Goal: Task Accomplishment & Management: Manage account settings

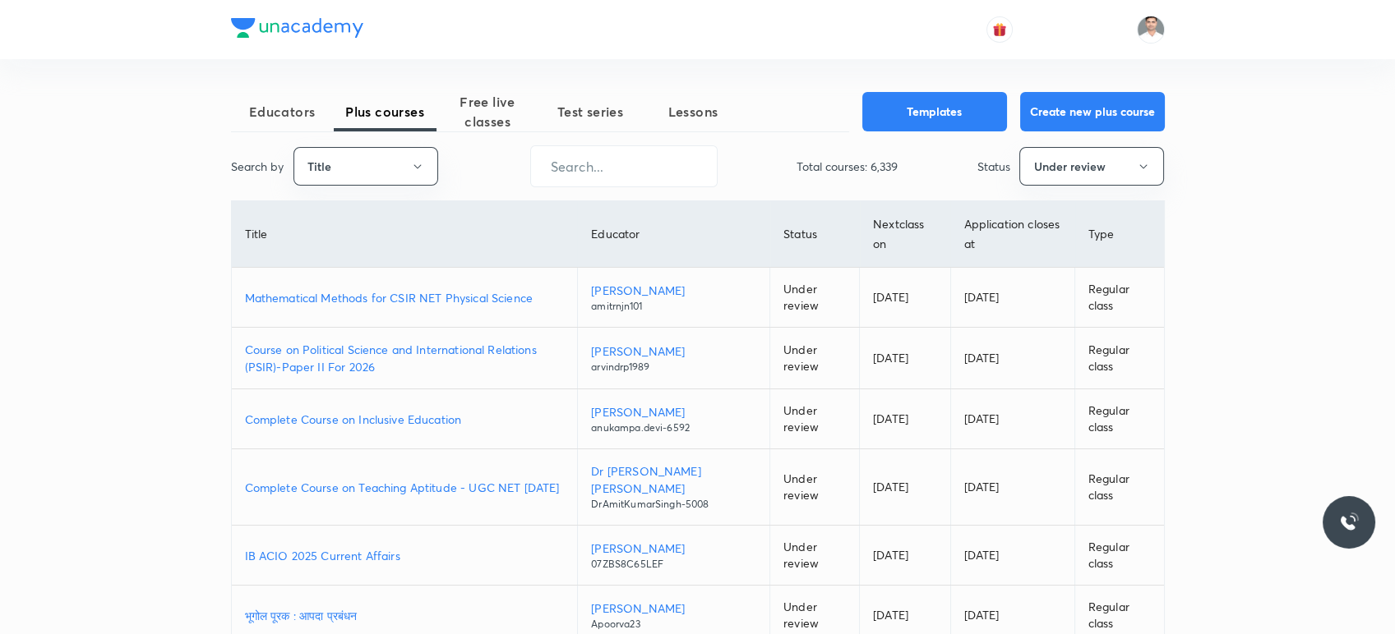
click at [427, 341] on p "Course on Political Science and International Relations (PSIR)-Paper II For 2026" at bounding box center [405, 358] width 320 height 35
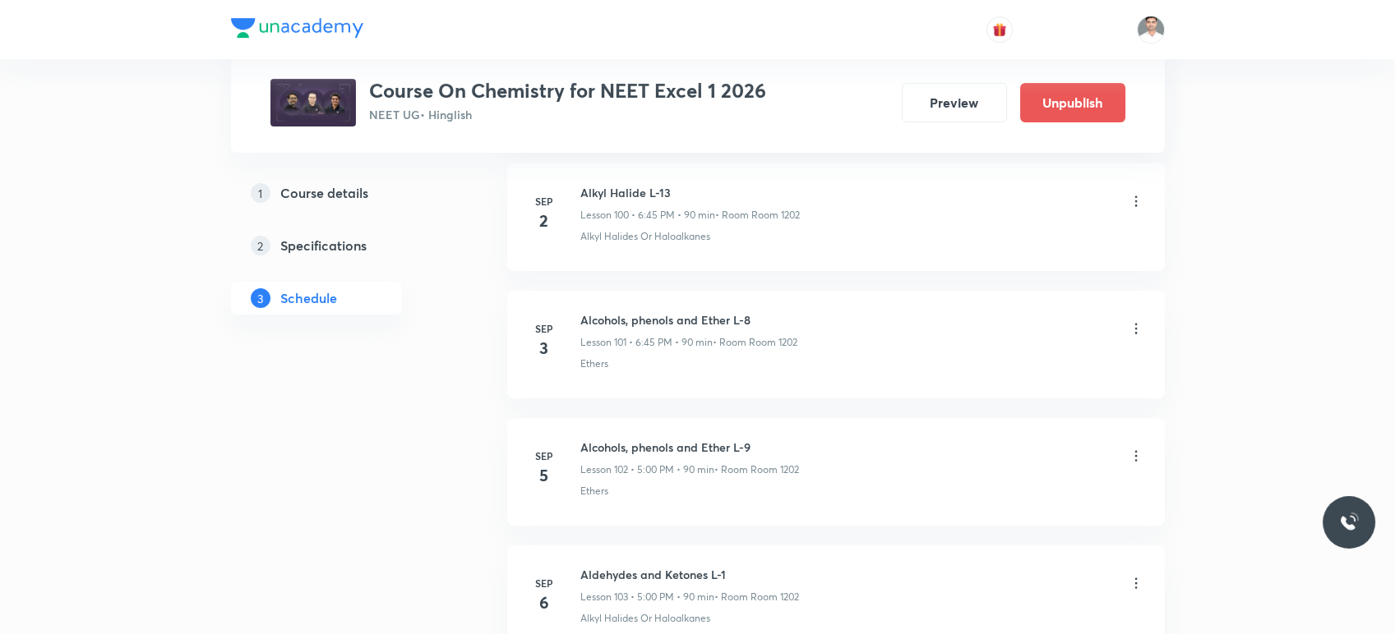
scroll to position [13708, 0]
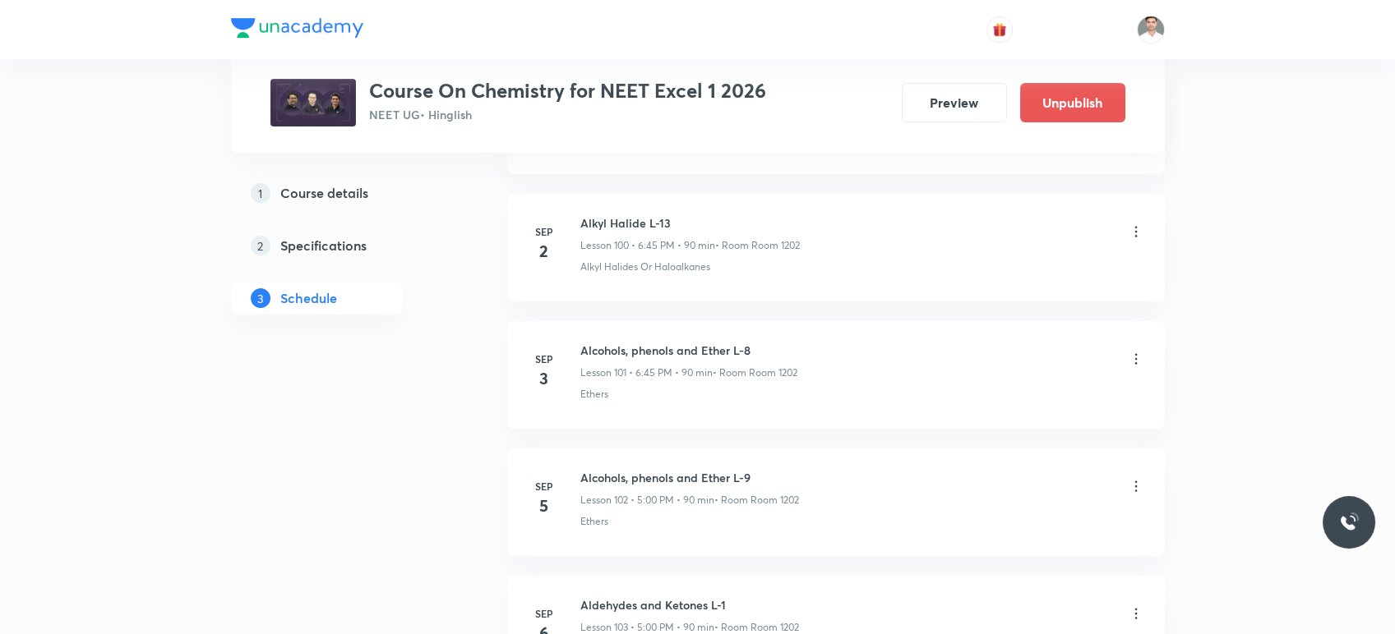
click at [1135, 351] on icon at bounding box center [1136, 359] width 16 height 16
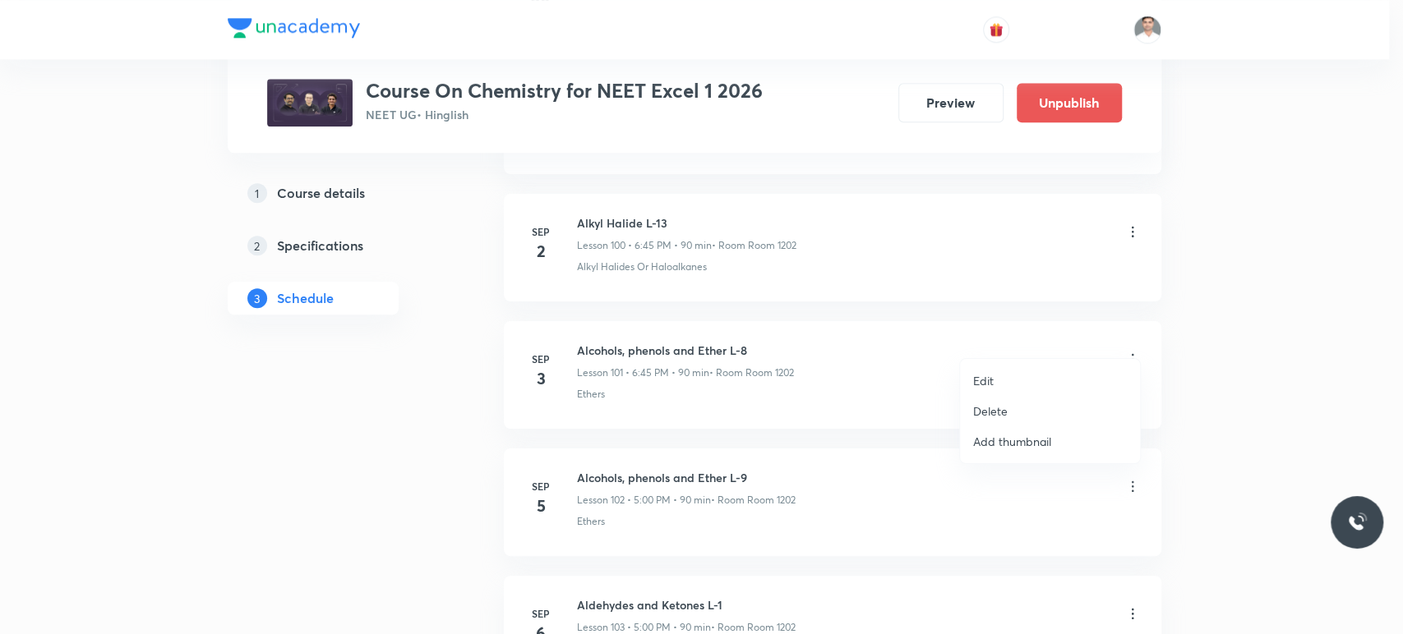
click at [1012, 376] on li "Edit" at bounding box center [1050, 381] width 180 height 30
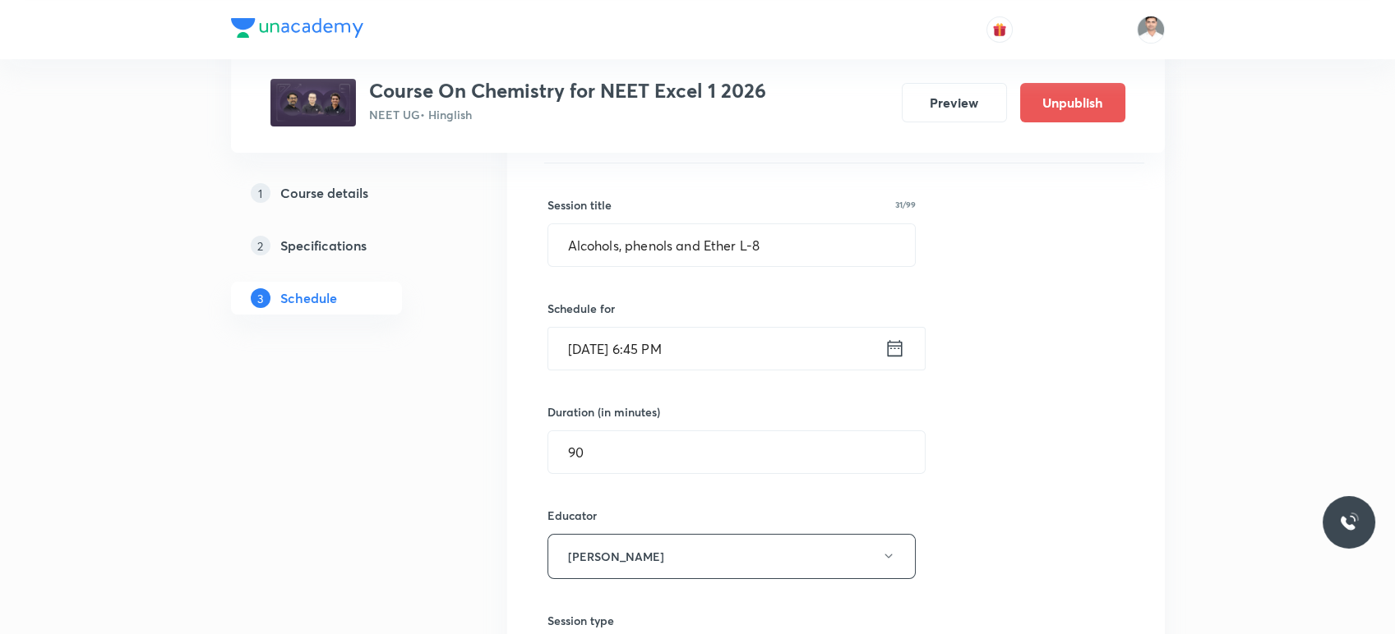
scroll to position [12979, 0]
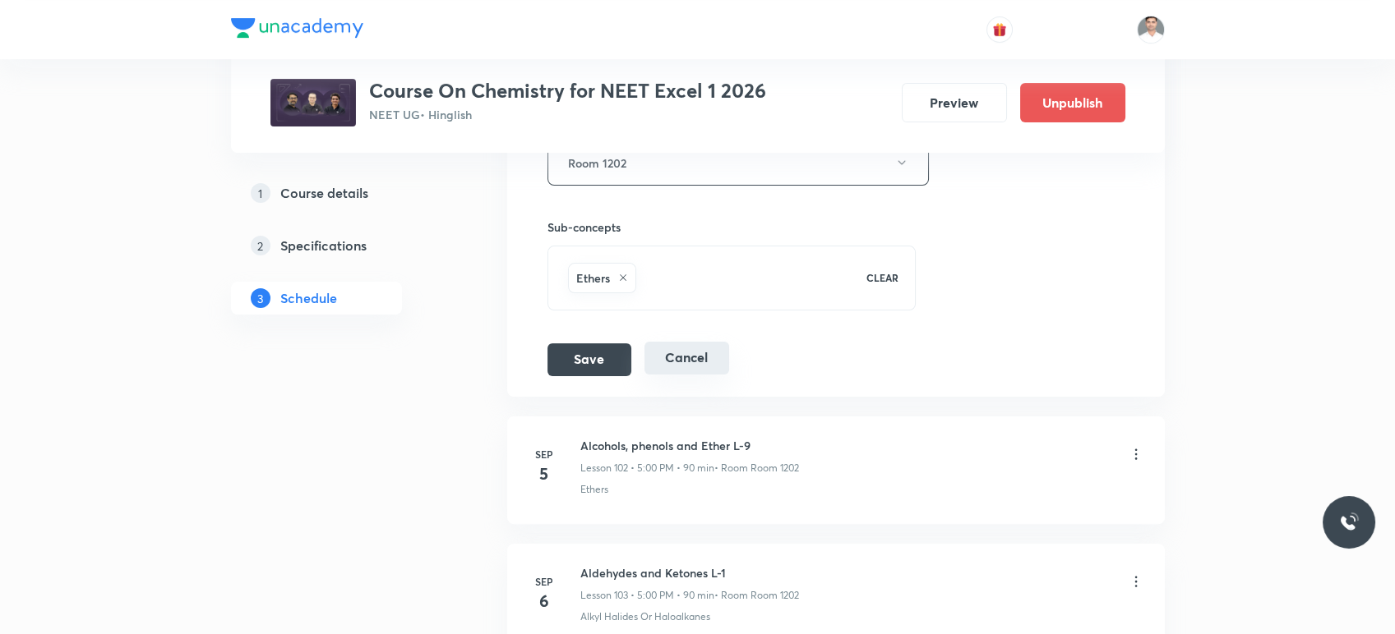
click at [706, 351] on button "Cancel" at bounding box center [686, 358] width 85 height 33
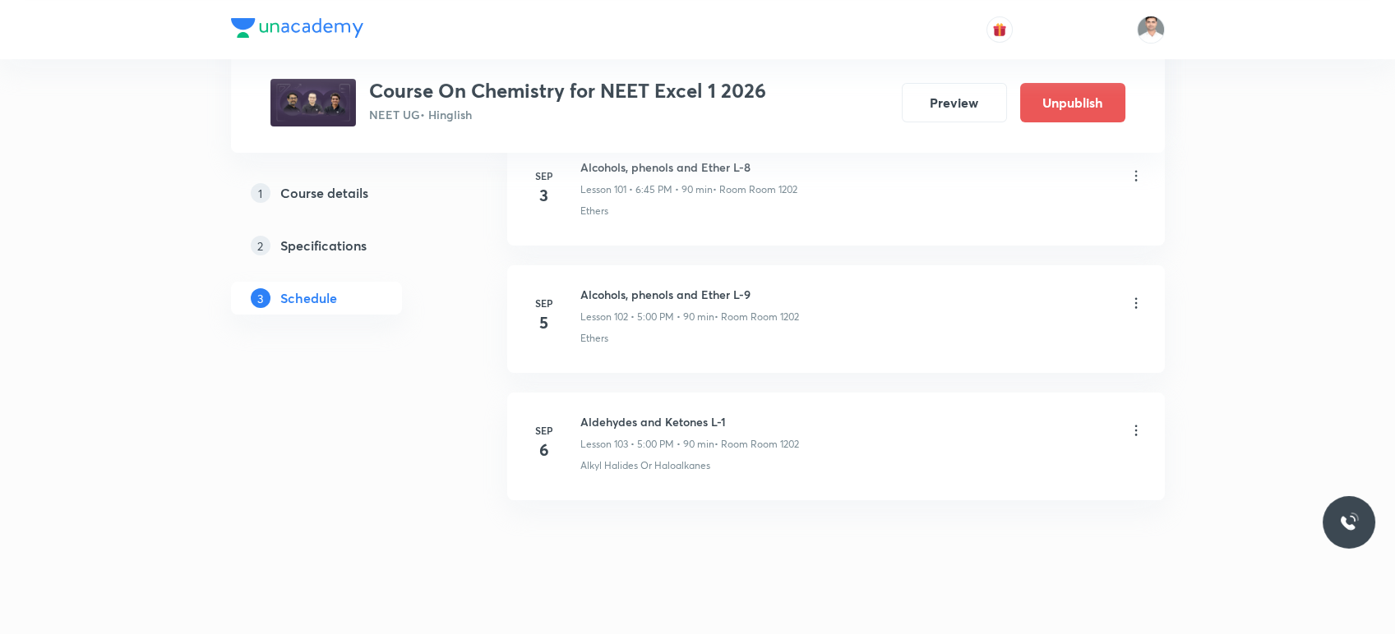
click at [1134, 422] on icon at bounding box center [1136, 430] width 16 height 16
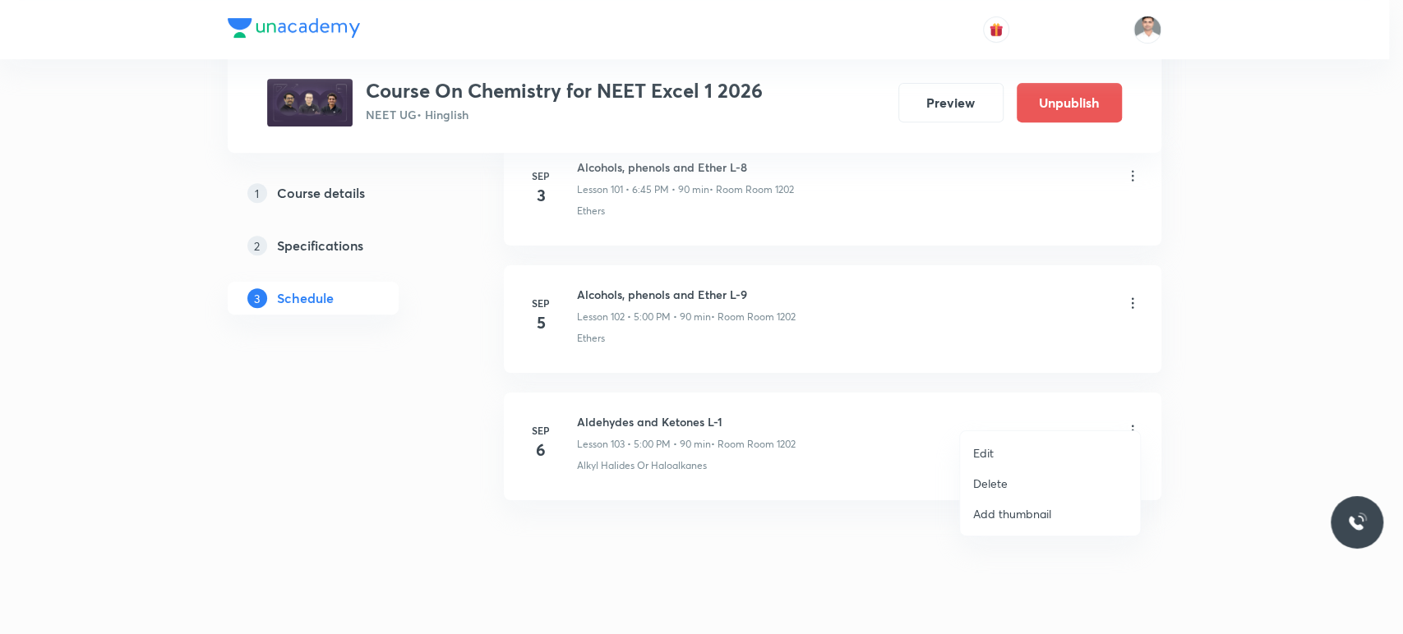
click at [993, 449] on p "Edit" at bounding box center [983, 453] width 21 height 17
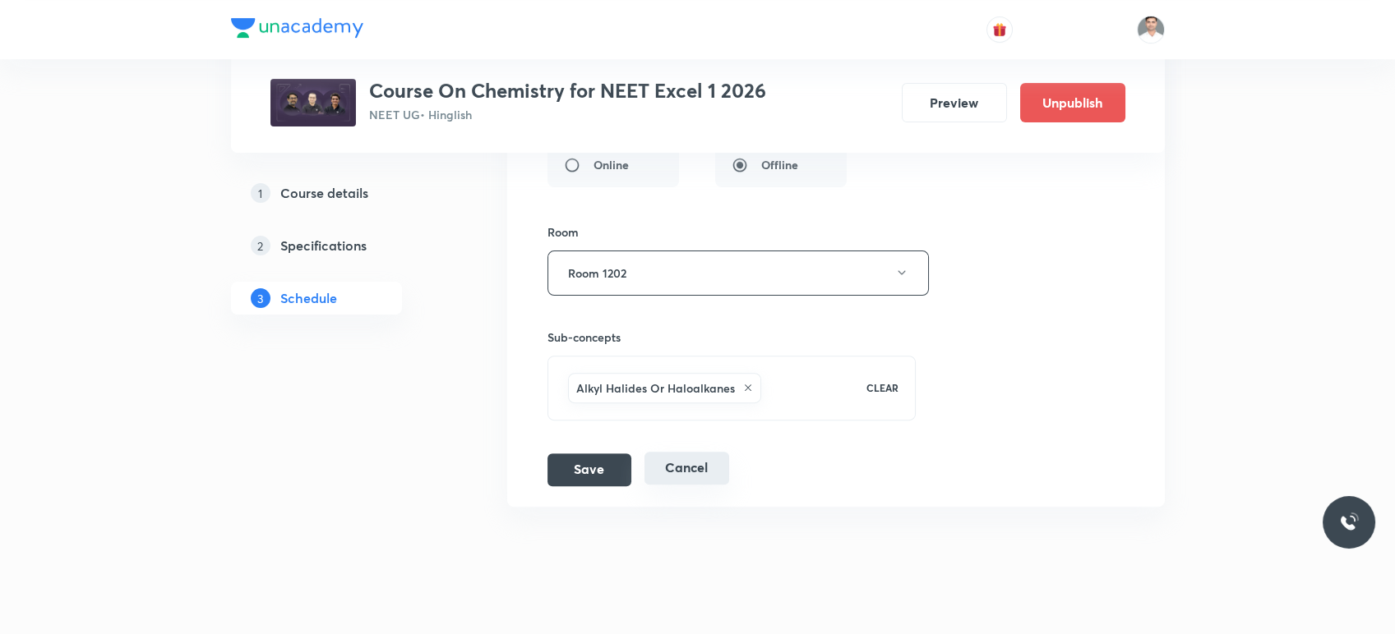
click at [706, 452] on button "Cancel" at bounding box center [686, 468] width 85 height 33
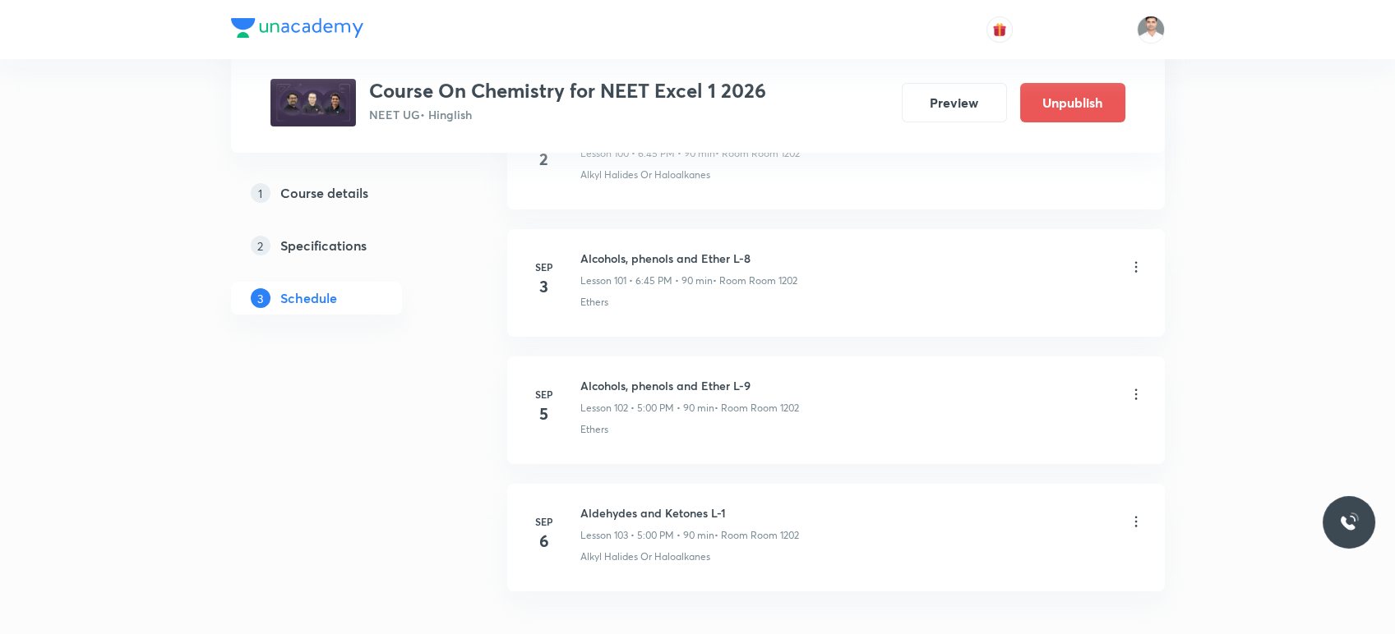
scroll to position [12849, 0]
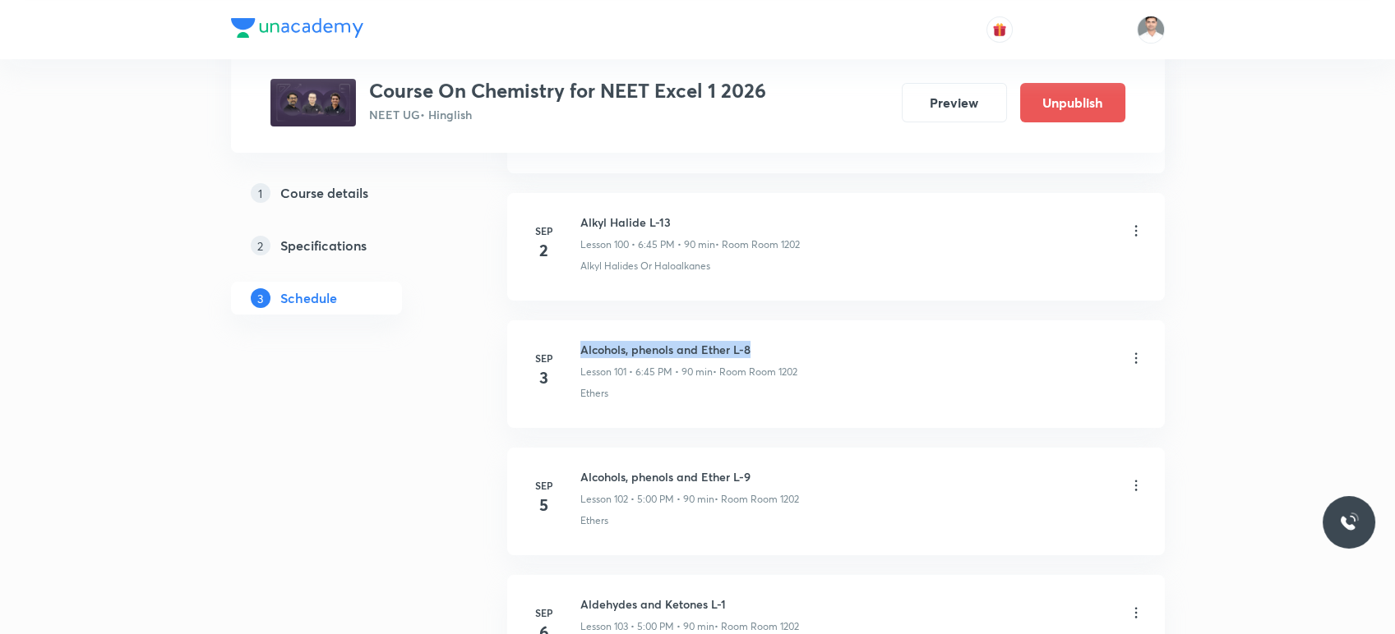
drag, startPoint x: 765, startPoint y: 324, endPoint x: 581, endPoint y: 328, distance: 184.1
click at [581, 341] on h6 "Alcohols, phenols and Ether L-8" at bounding box center [688, 349] width 217 height 17
copy h6 "Alcohols, phenols and Ether L-8"
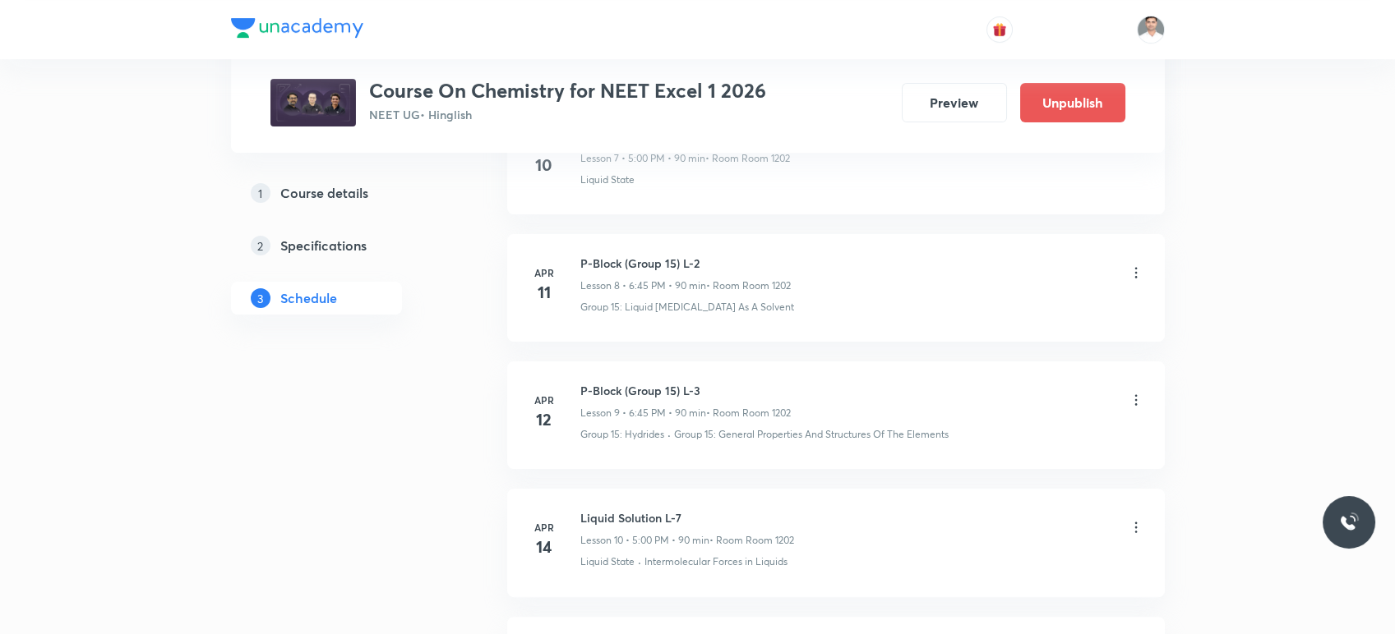
scroll to position [0, 0]
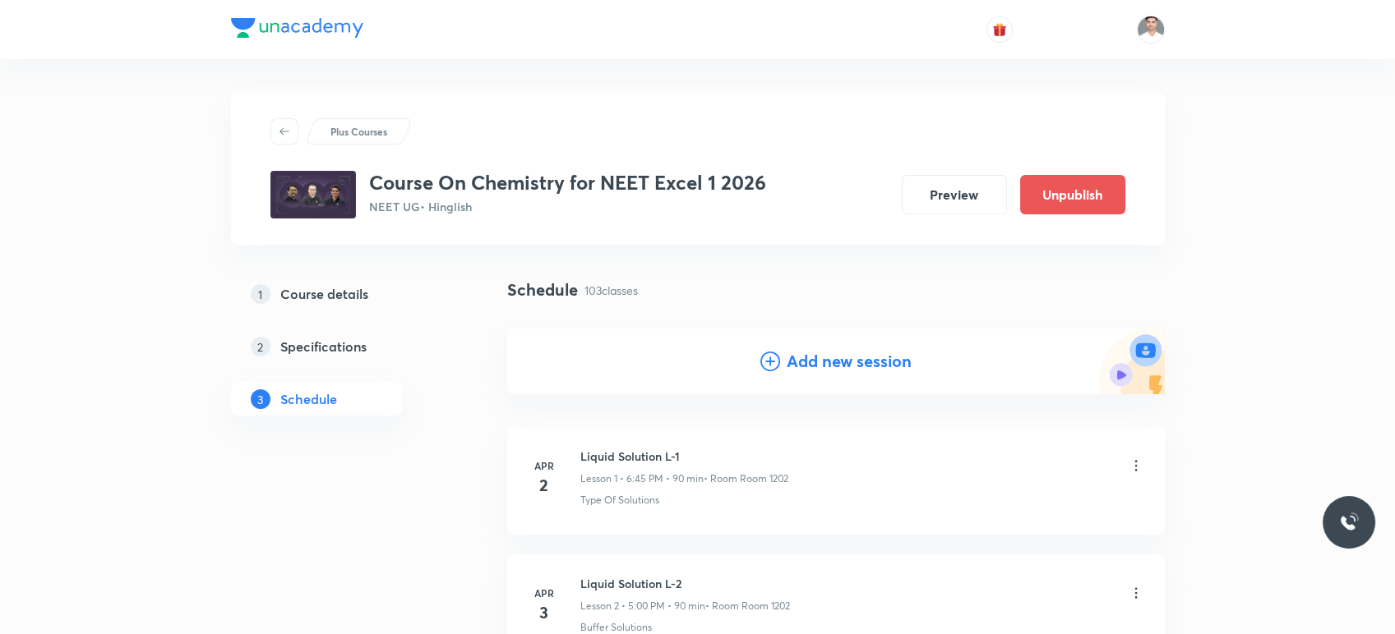
click at [848, 367] on h4 "Add new session" at bounding box center [849, 361] width 125 height 25
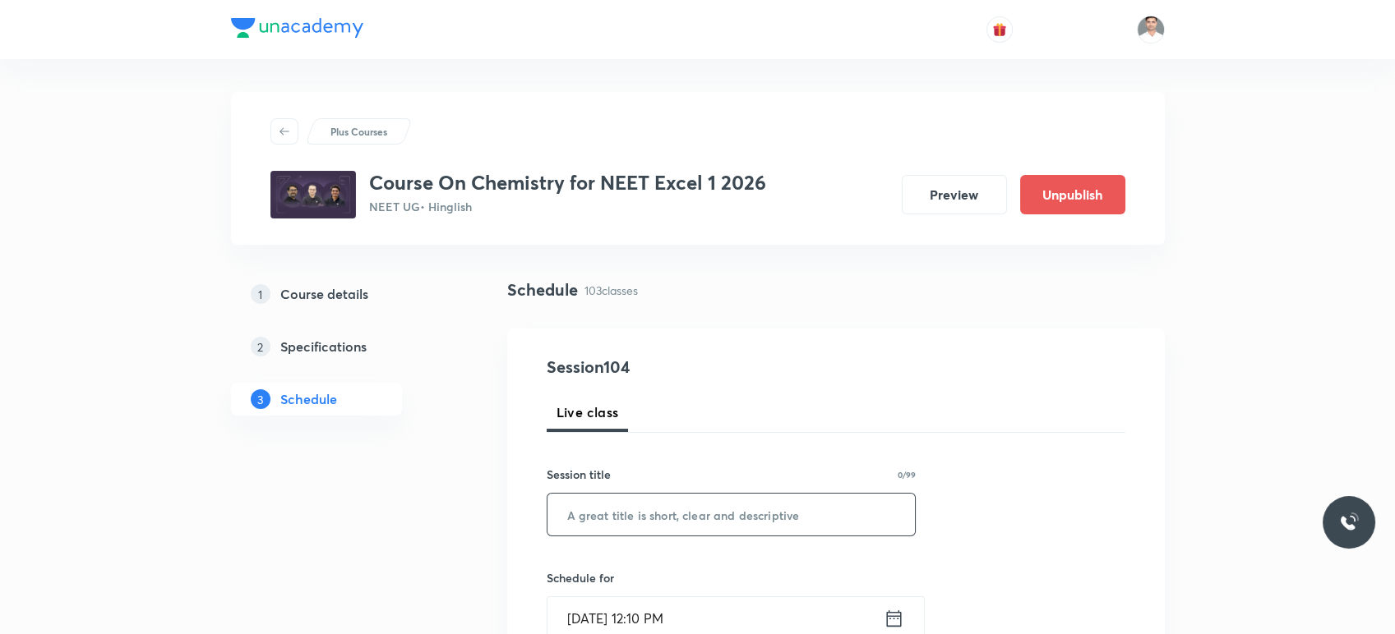
click at [698, 498] on input "text" at bounding box center [731, 515] width 368 height 42
paste input "Alcohols, phenols and Ether L-8"
drag, startPoint x: 736, startPoint y: 518, endPoint x: 547, endPoint y: 517, distance: 189.8
click at [547, 517] on input "Alcohols, phenols and Ether L-9" at bounding box center [731, 515] width 368 height 42
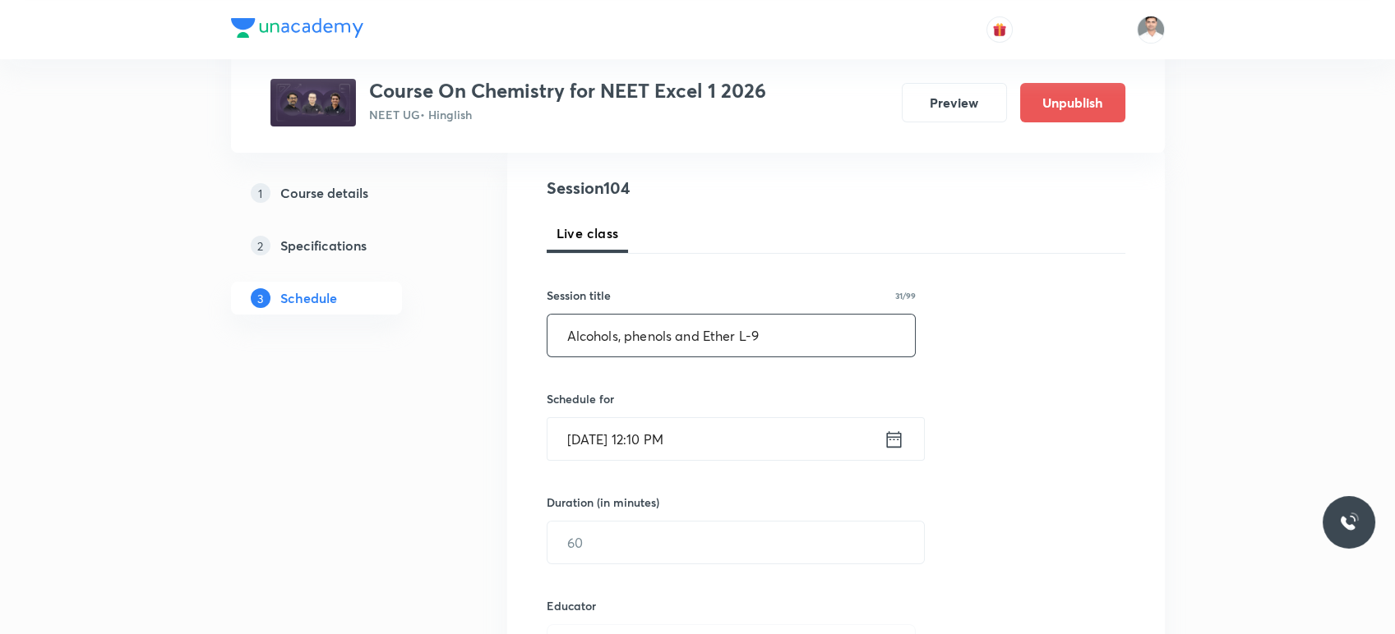
scroll to position [182, 0]
type input "Alcohols, phenols and Ether L-9"
click at [908, 438] on div "[DATE] 12:10 PM ​" at bounding box center [736, 436] width 378 height 44
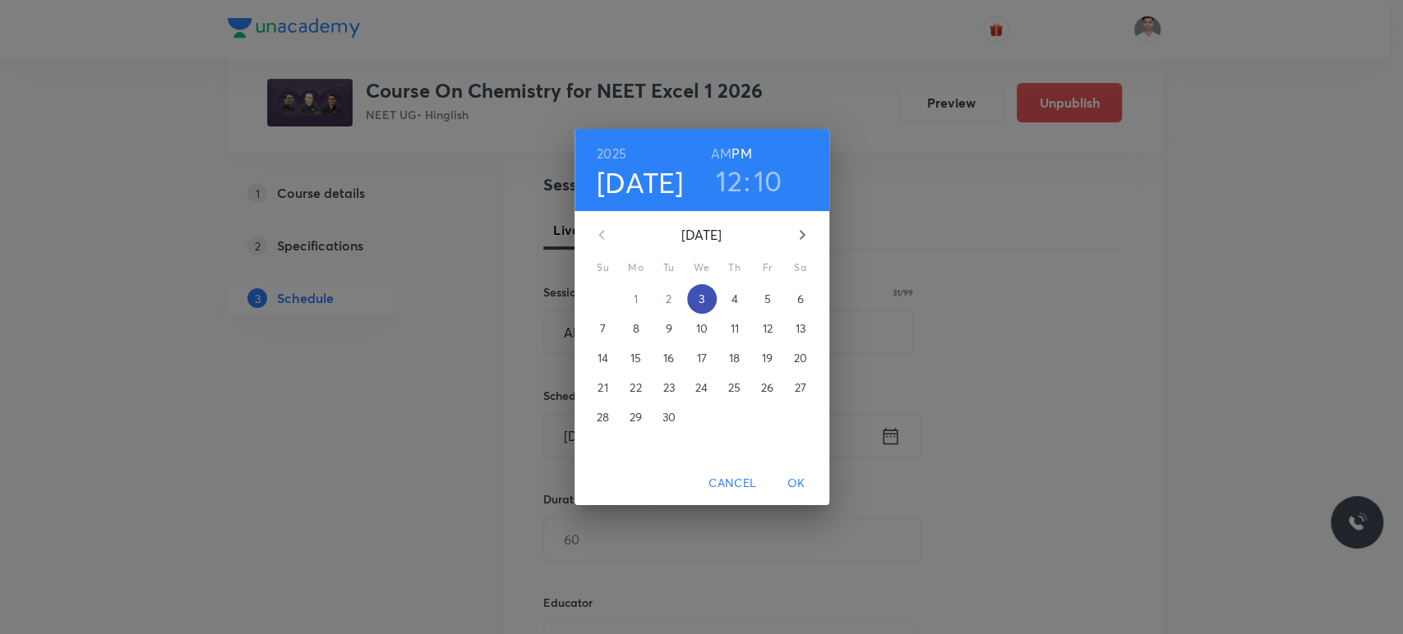
click at [701, 289] on button "3" at bounding box center [702, 299] width 30 height 30
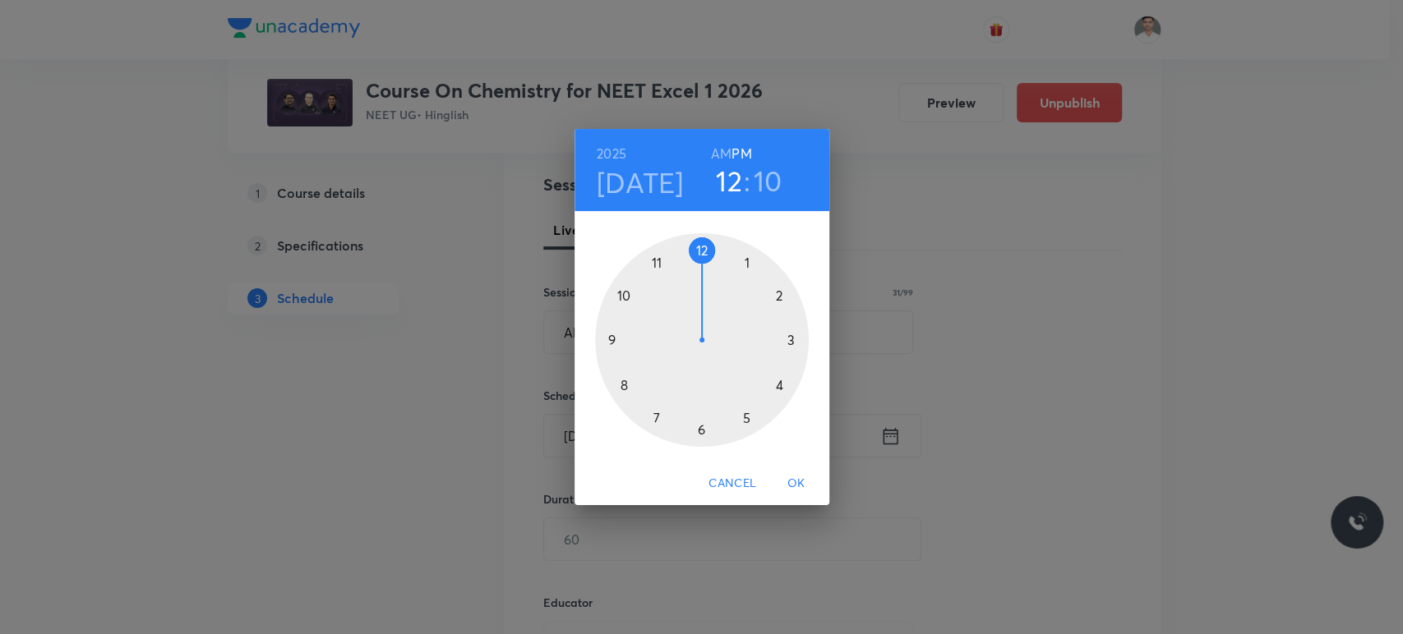
click at [792, 341] on div at bounding box center [702, 340] width 214 height 214
click at [702, 429] on div at bounding box center [702, 340] width 214 height 214
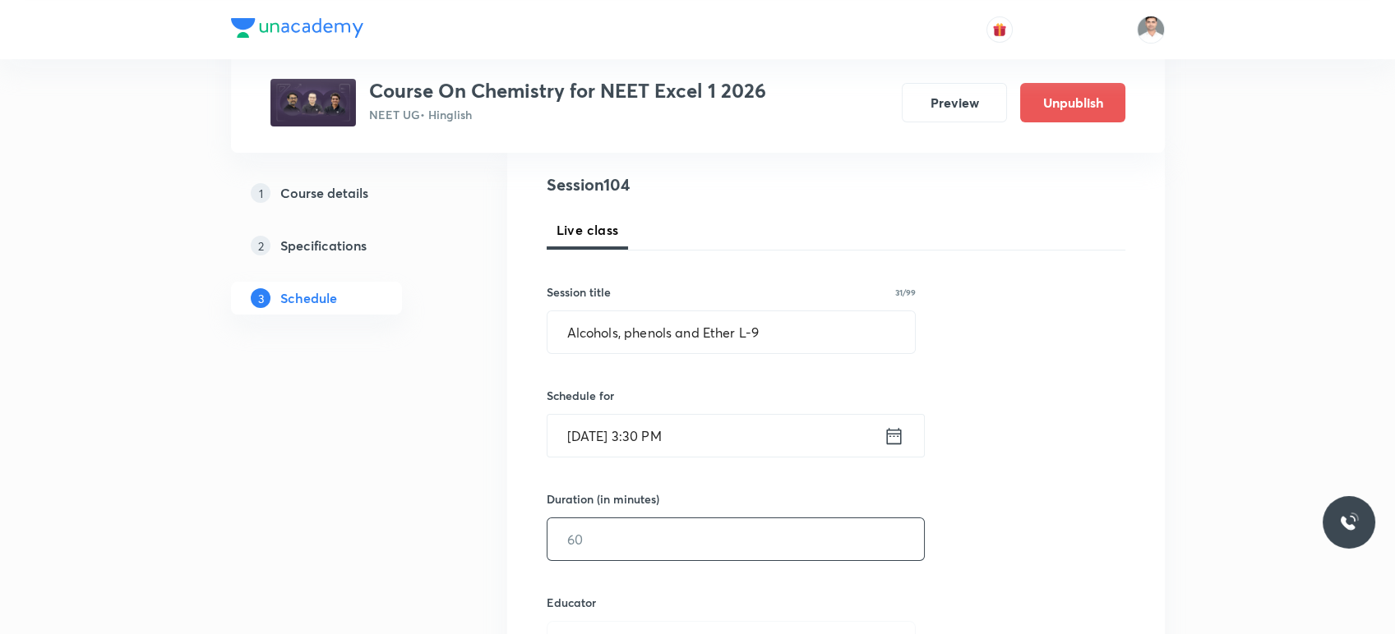
click at [666, 531] on input "text" at bounding box center [735, 540] width 376 height 42
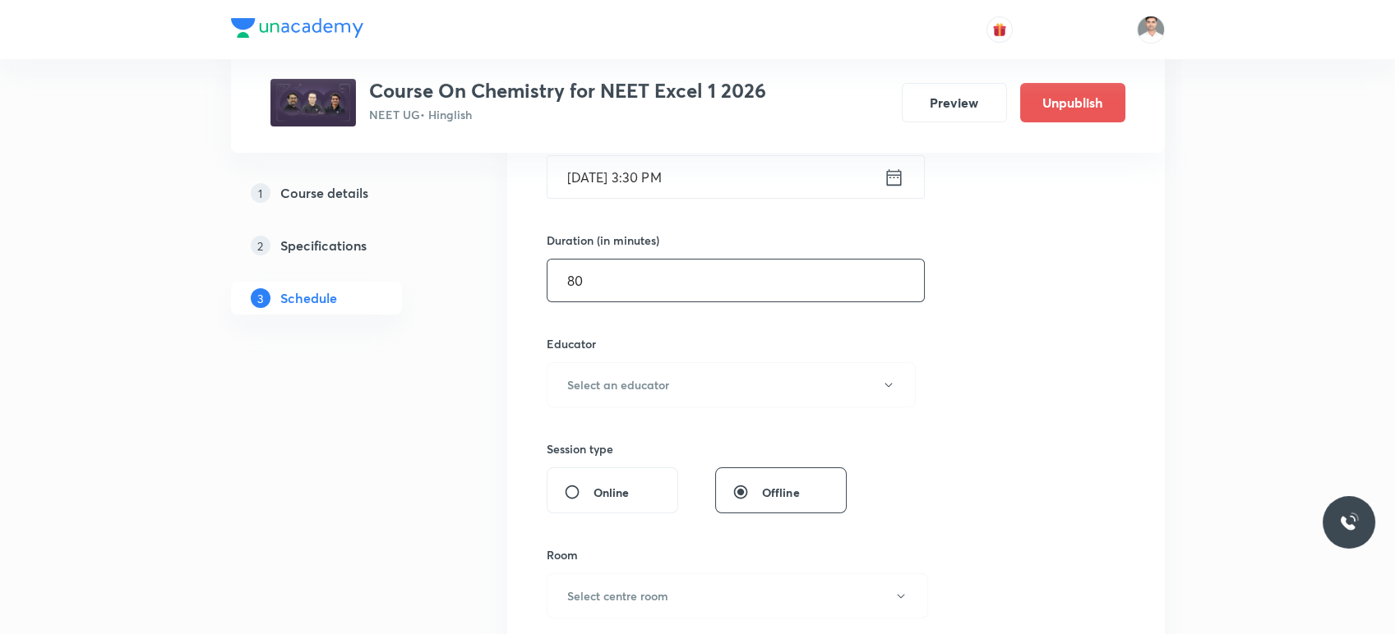
scroll to position [456, 0]
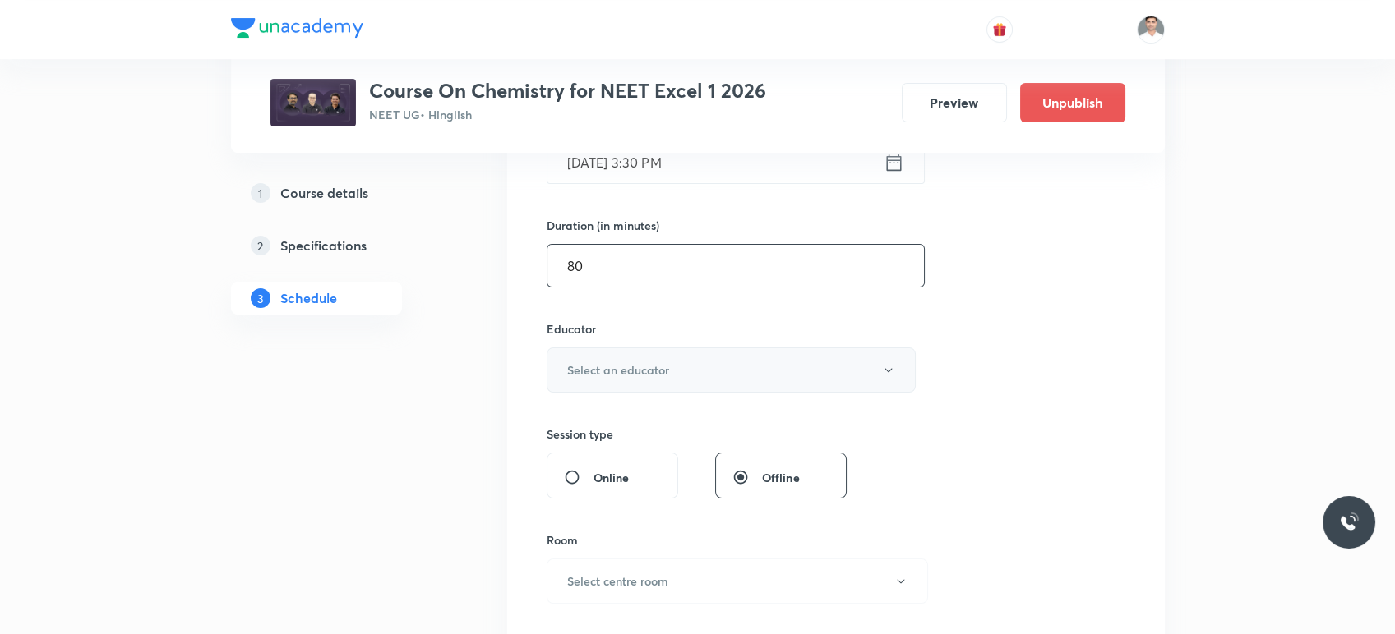
type input "80"
click at [705, 387] on button "Select an educator" at bounding box center [732, 370] width 370 height 45
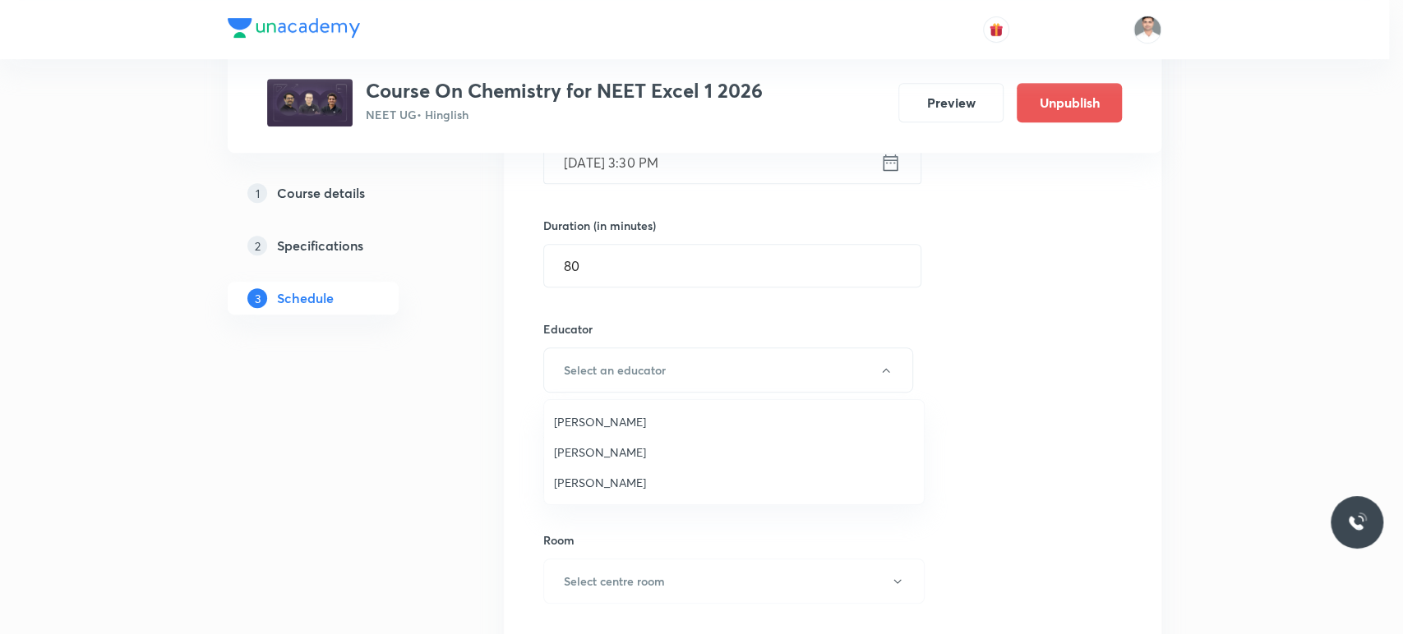
click at [625, 427] on span "[PERSON_NAME]" at bounding box center [734, 421] width 360 height 17
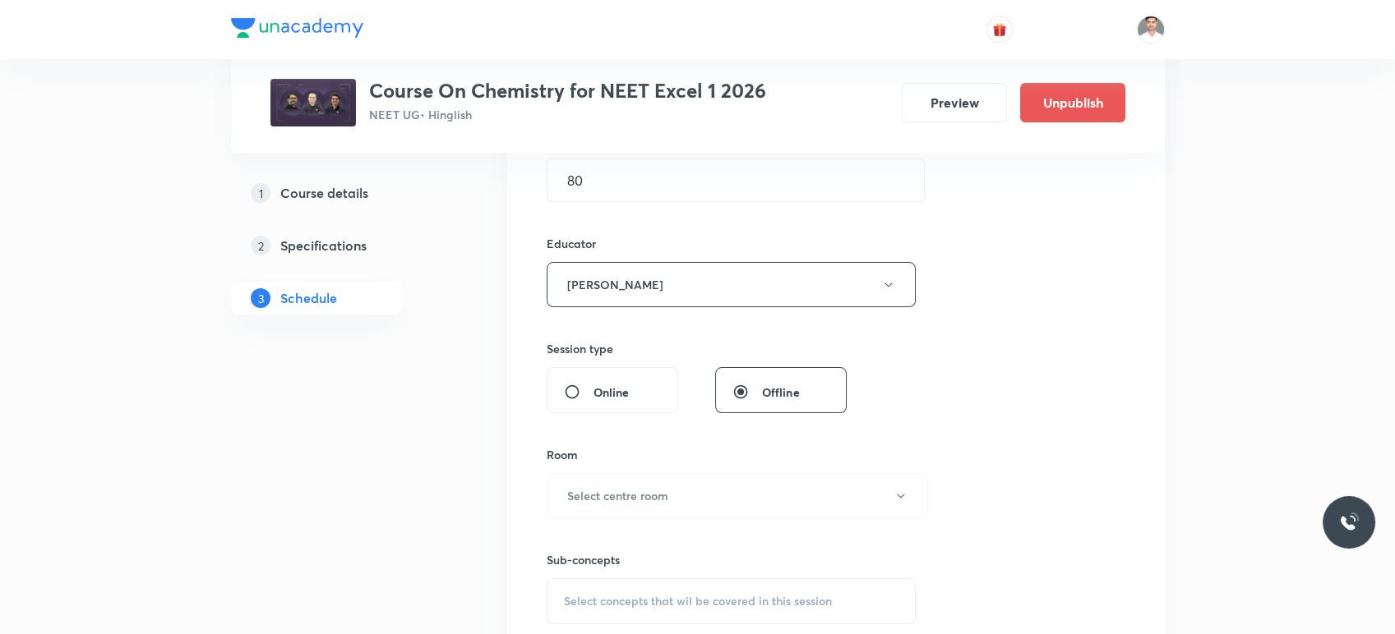
scroll to position [639, 0]
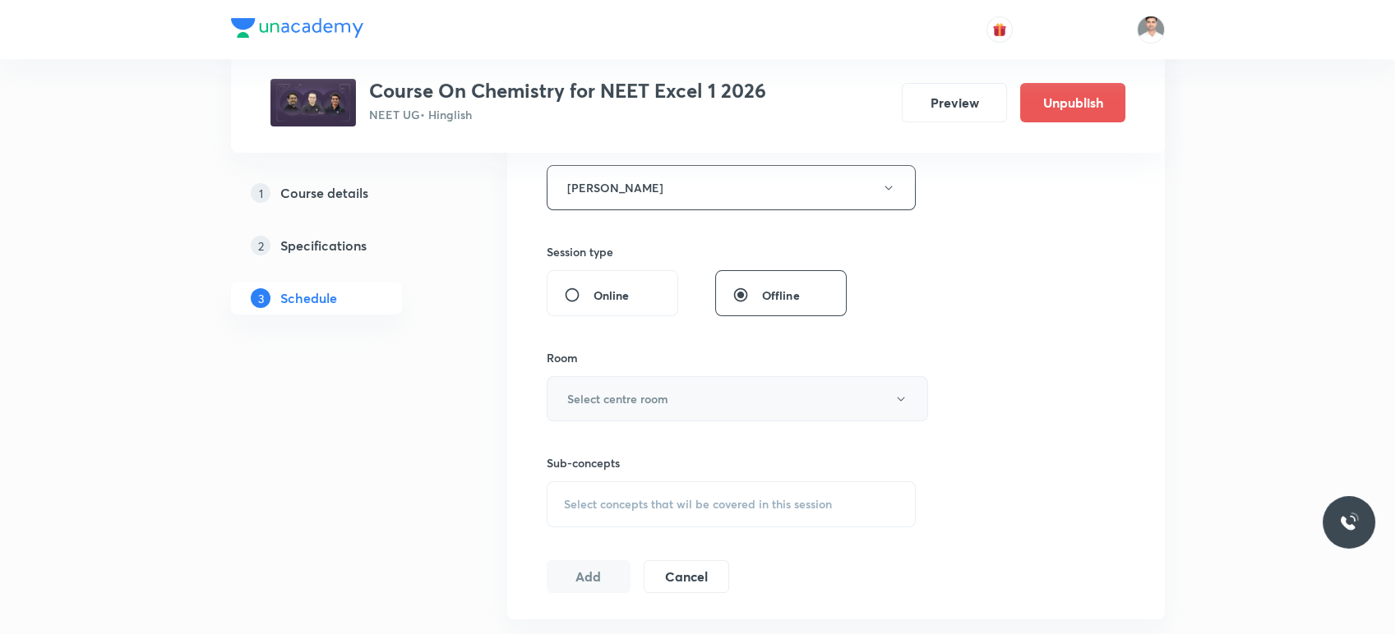
click at [666, 404] on h6 "Select centre room" at bounding box center [617, 398] width 101 height 17
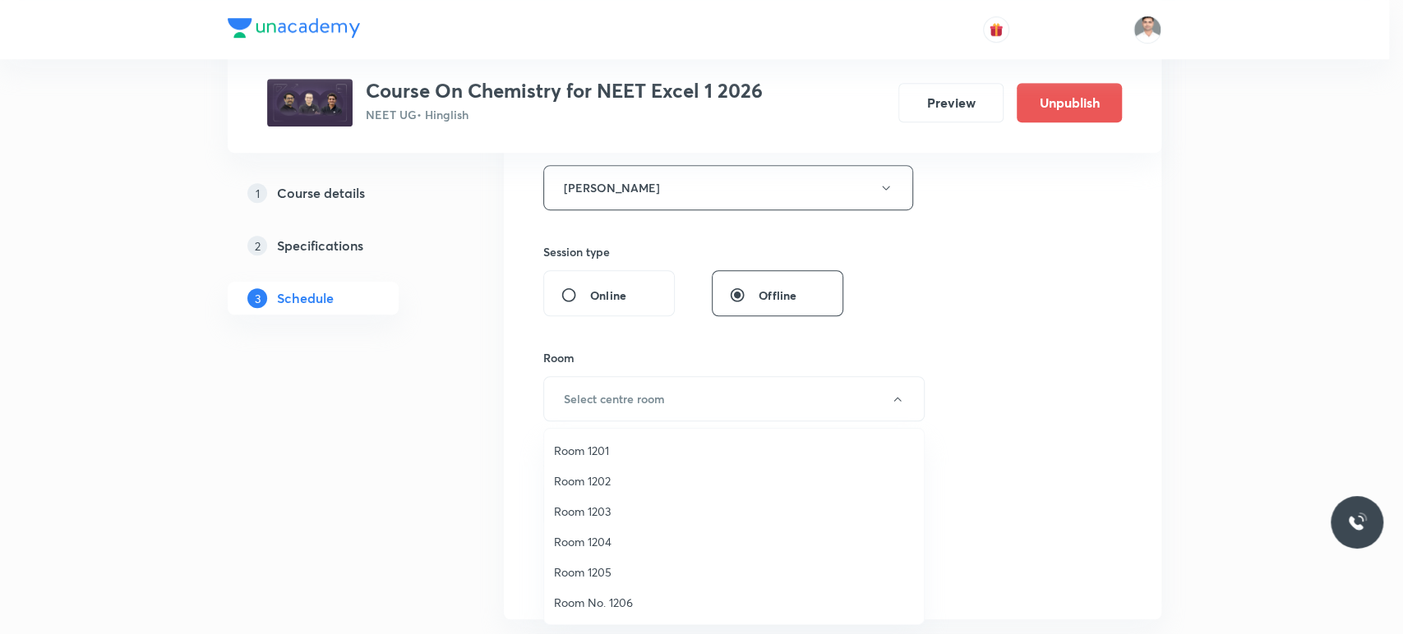
click at [606, 479] on span "Room 1202" at bounding box center [734, 481] width 360 height 17
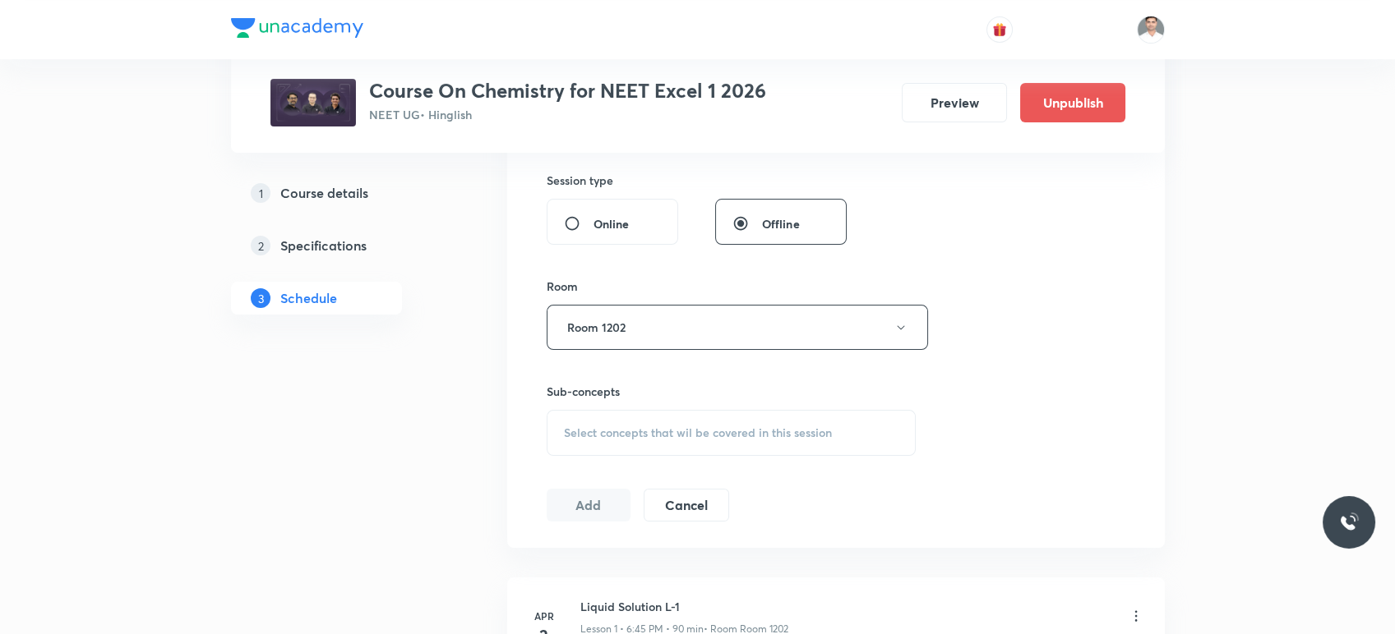
scroll to position [730, 0]
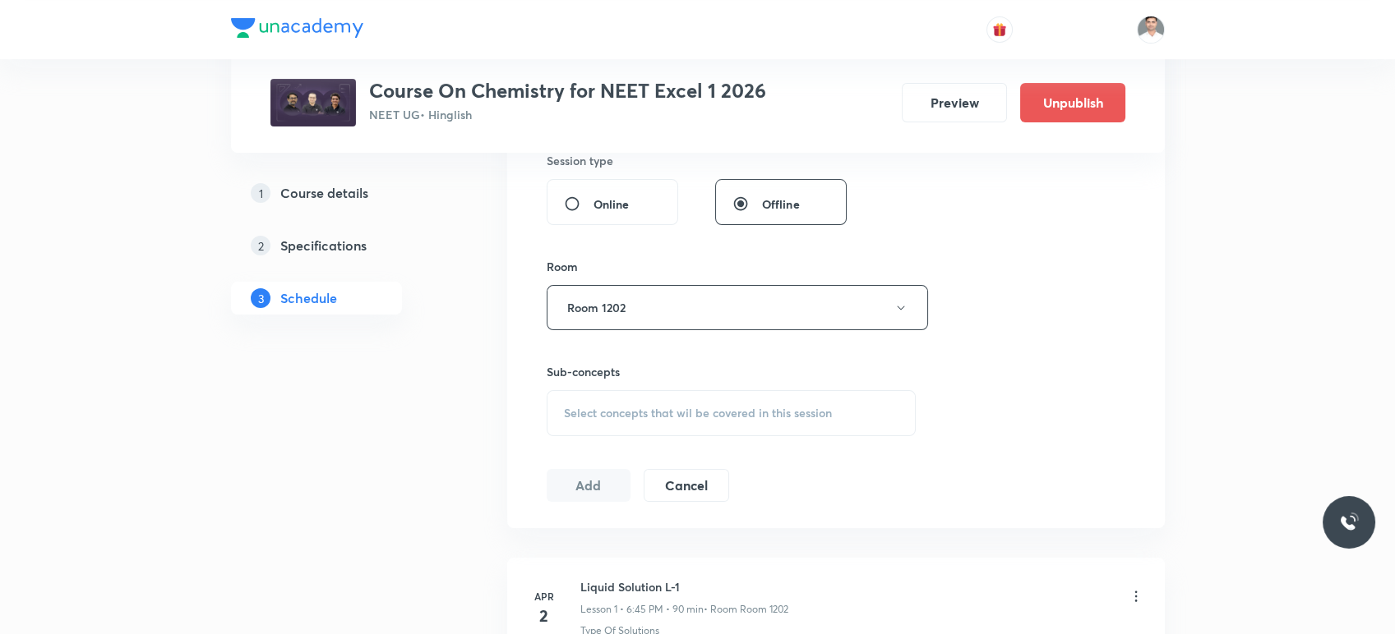
click at [620, 408] on span "Select concepts that wil be covered in this session" at bounding box center [698, 413] width 268 height 13
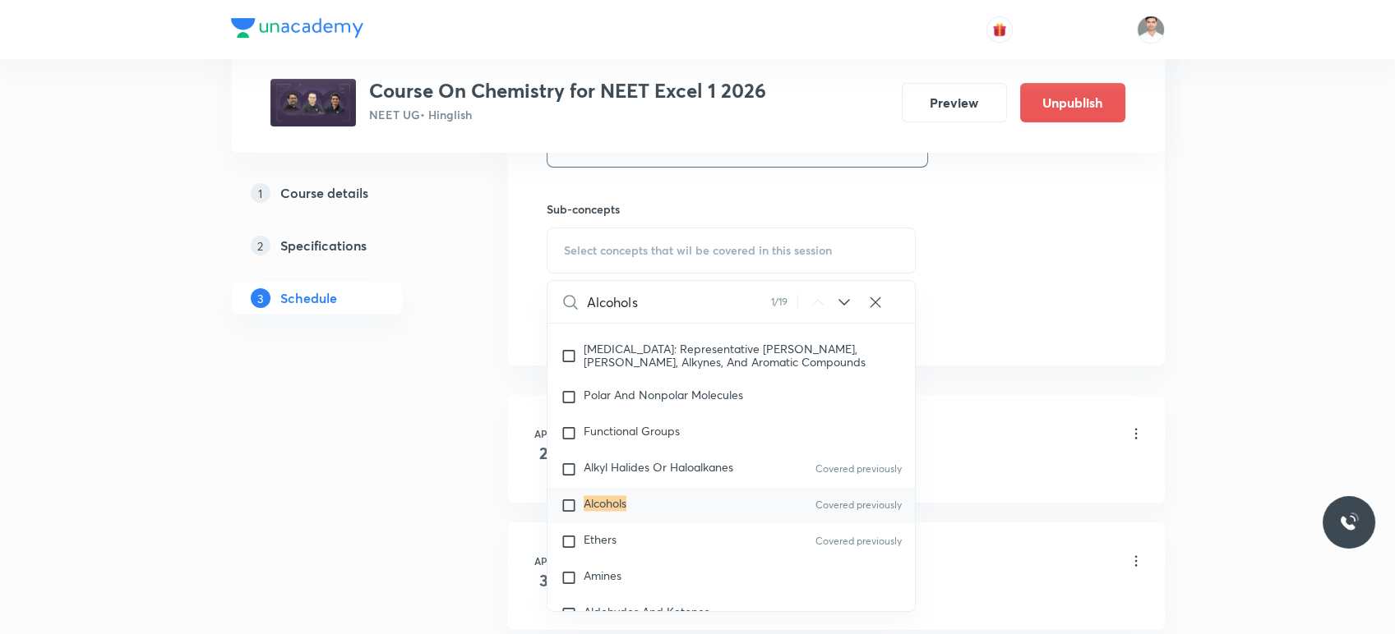
scroll to position [913, 0]
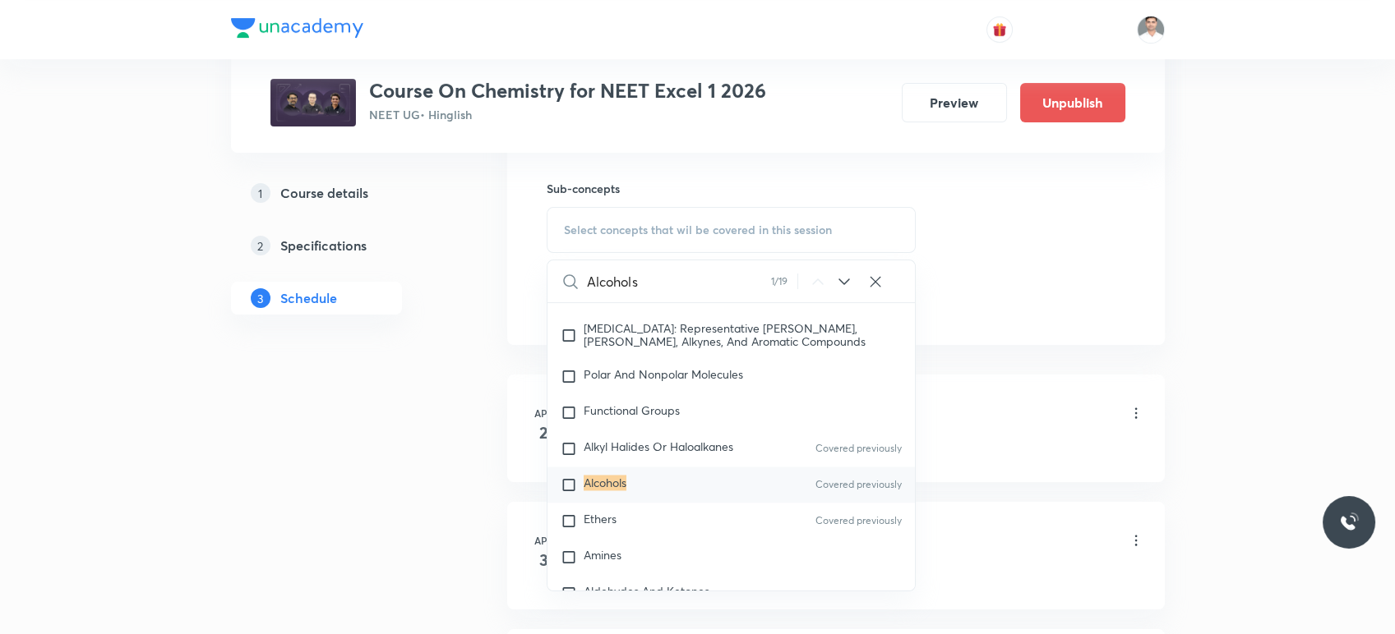
type input "Alcohols"
click at [605, 491] on mark "Alcohols" at bounding box center [605, 483] width 43 height 16
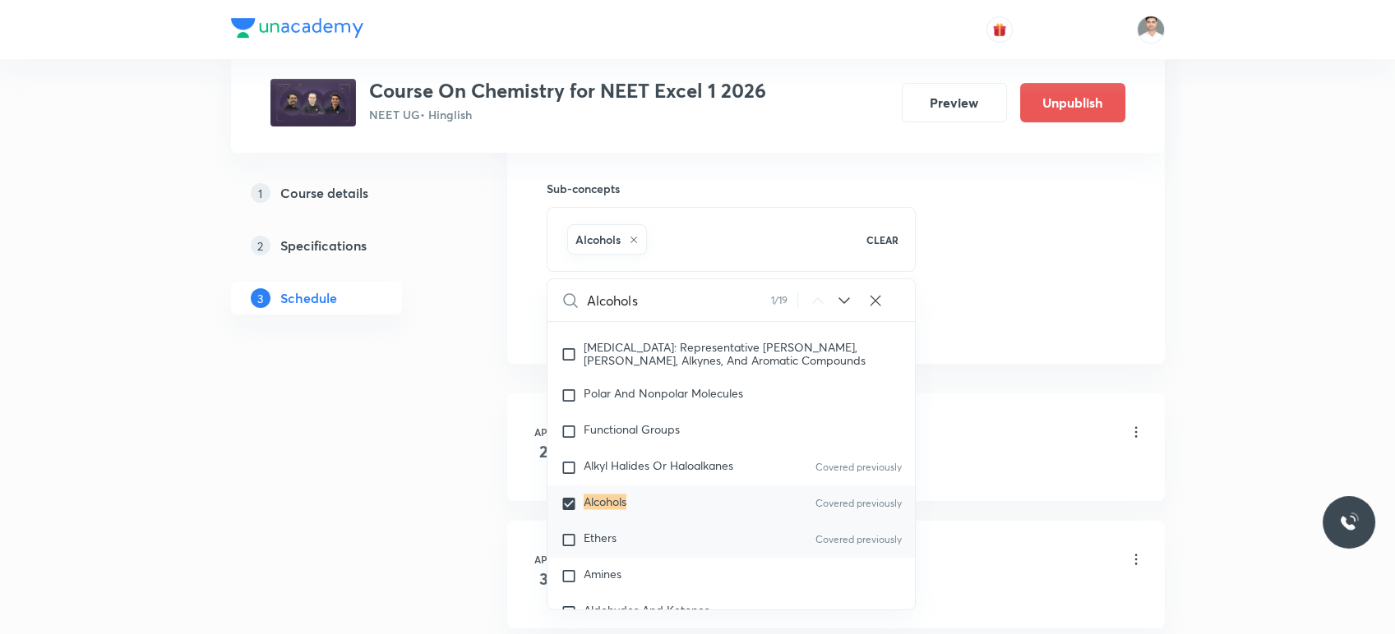
click at [593, 546] on span "Ethers" at bounding box center [600, 538] width 33 height 16
checkbox input "true"
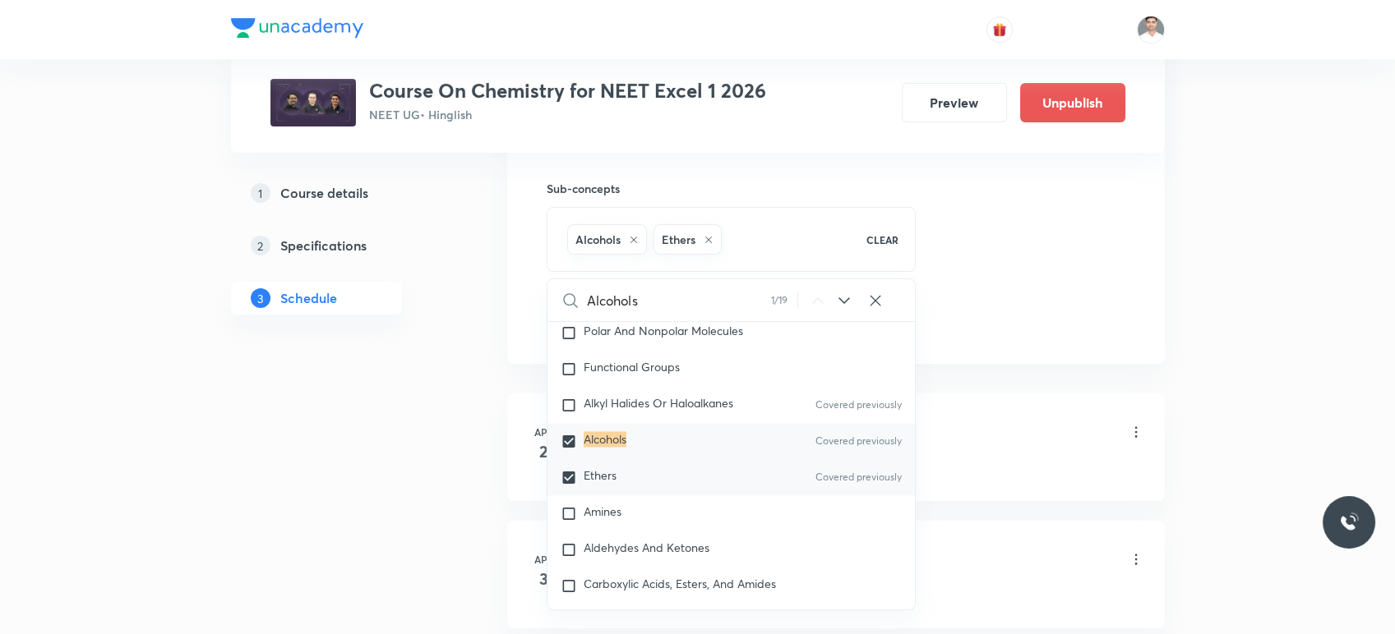
scroll to position [30917, 0]
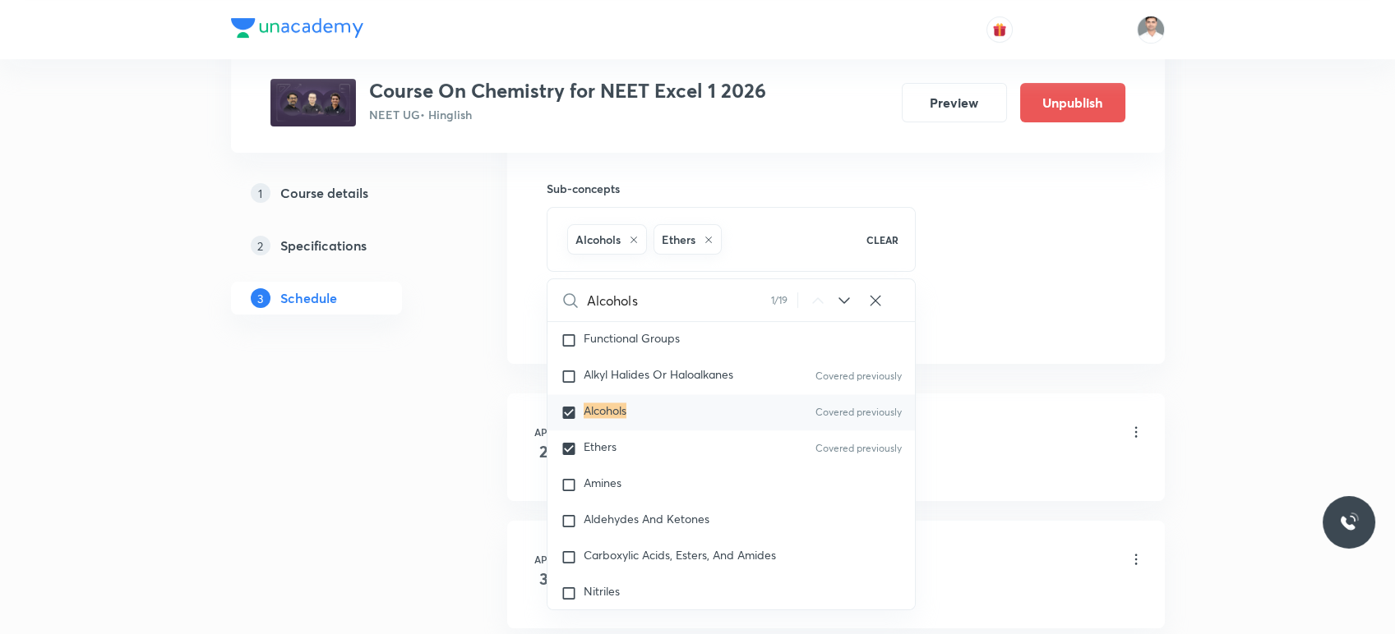
click at [570, 421] on input "checkbox" at bounding box center [572, 412] width 23 height 16
checkbox input "false"
checkbox input "true"
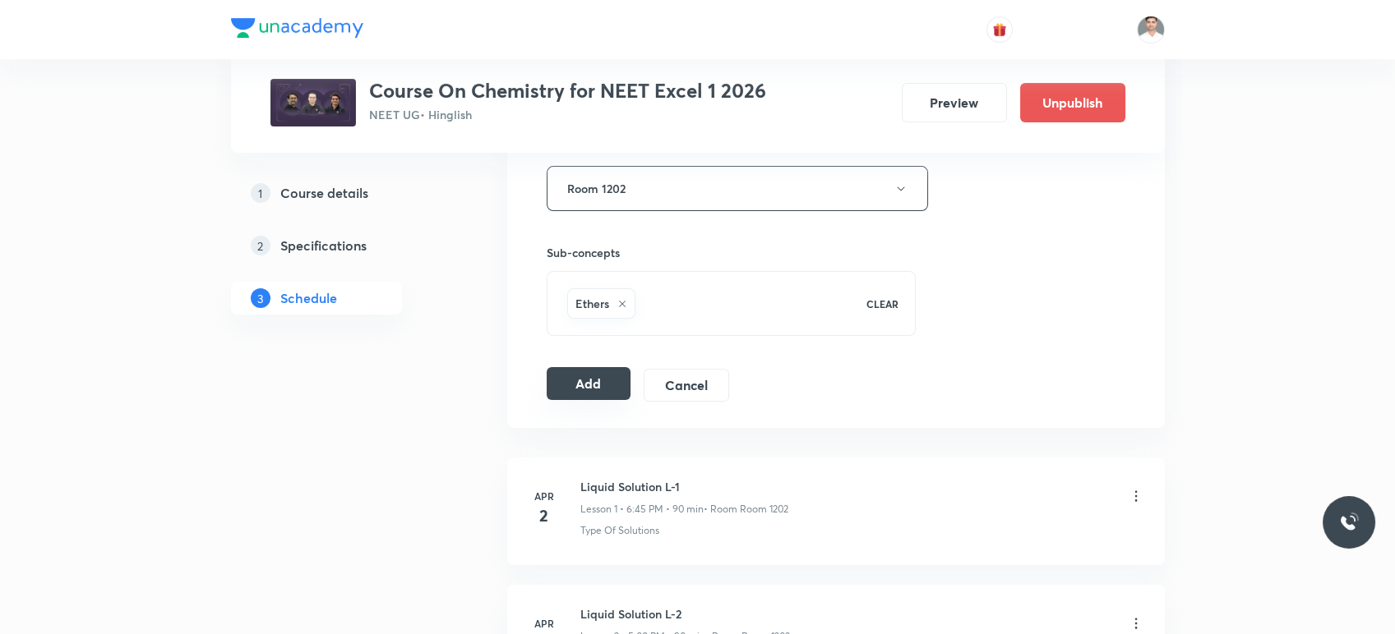
scroll to position [822, 0]
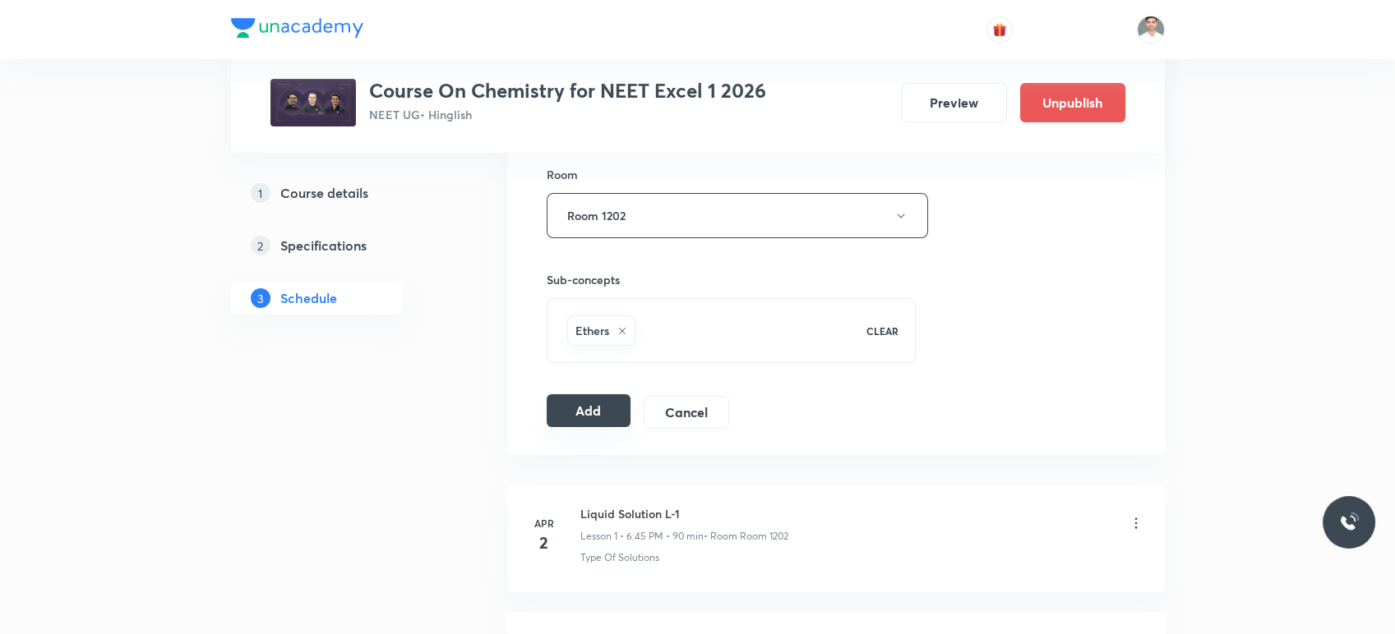
click at [592, 413] on button "Add" at bounding box center [589, 410] width 85 height 33
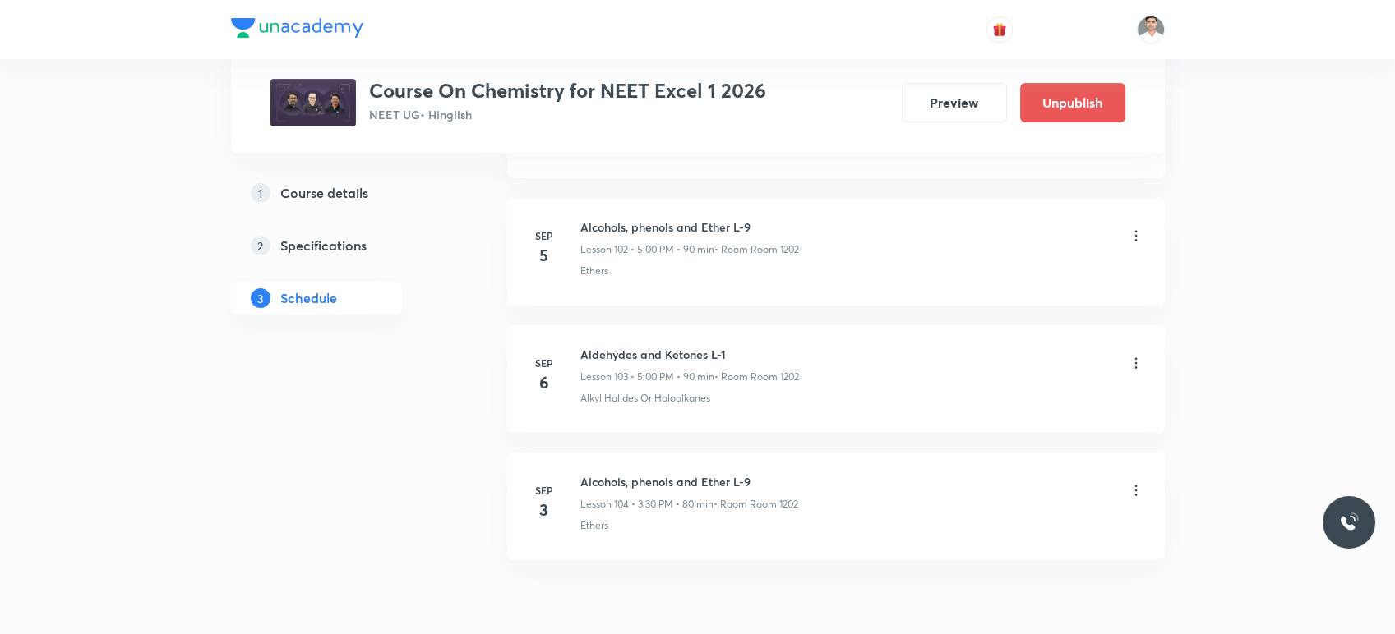
scroll to position [13067, 0]
